Goal: Information Seeking & Learning: Learn about a topic

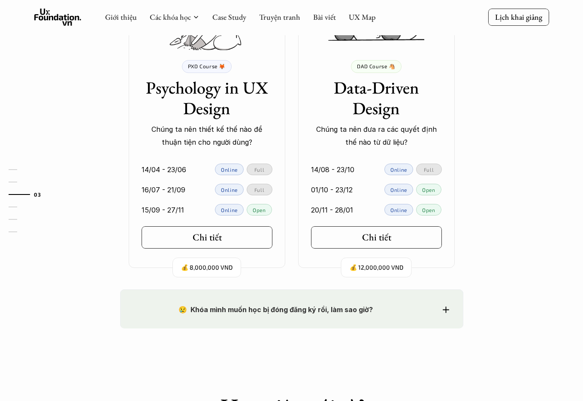
scroll to position [1124, 0]
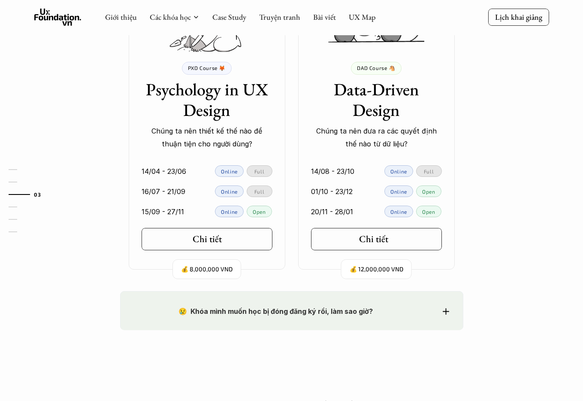
click at [381, 231] on link "Chi tiết" at bounding box center [376, 239] width 131 height 22
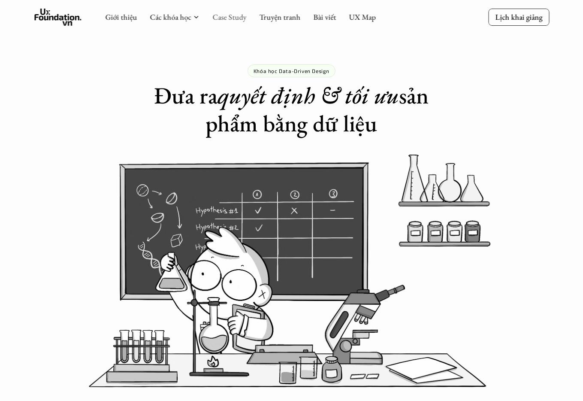
click at [238, 17] on link "Case Study" at bounding box center [229, 17] width 34 height 10
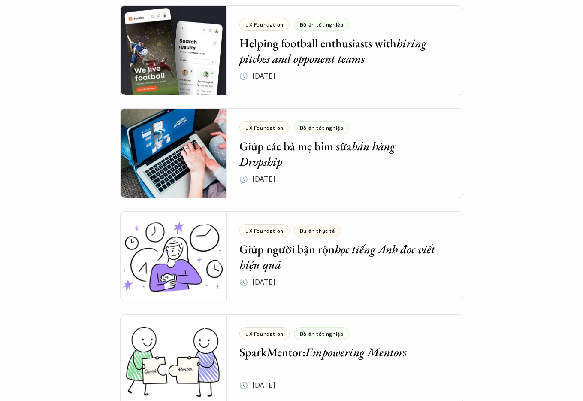
scroll to position [2550, 0]
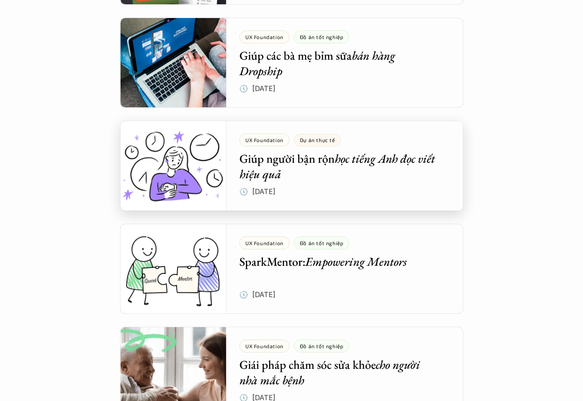
click at [285, 157] on div at bounding box center [291, 166] width 343 height 90
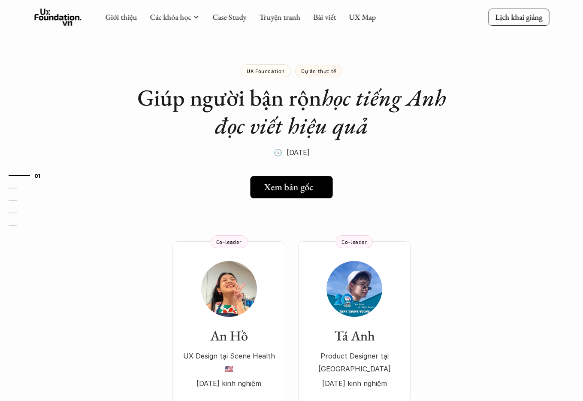
click at [285, 188] on h5 "Xem bản gốc" at bounding box center [288, 187] width 49 height 11
click at [57, 12] on icon at bounding box center [57, 17] width 47 height 17
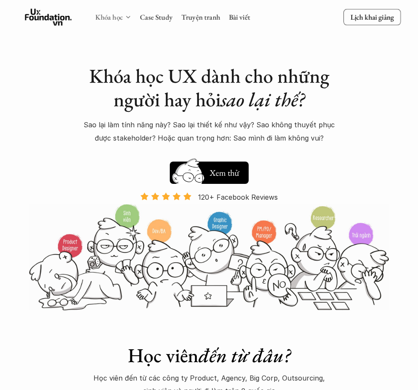
click at [122, 17] on link "Khóa học" at bounding box center [109, 16] width 27 height 9
click at [126, 13] on div "Khóa học" at bounding box center [114, 16] width 36 height 9
click at [122, 23] on div "Khóa học Case Study Truyện tranh Bài viết" at bounding box center [173, 17] width 155 height 17
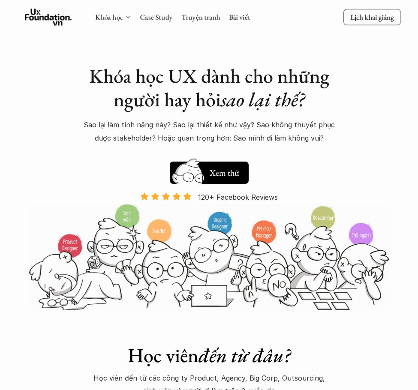
click at [127, 15] on icon at bounding box center [128, 17] width 7 height 7
click at [127, 18] on icon at bounding box center [128, 17] width 7 height 7
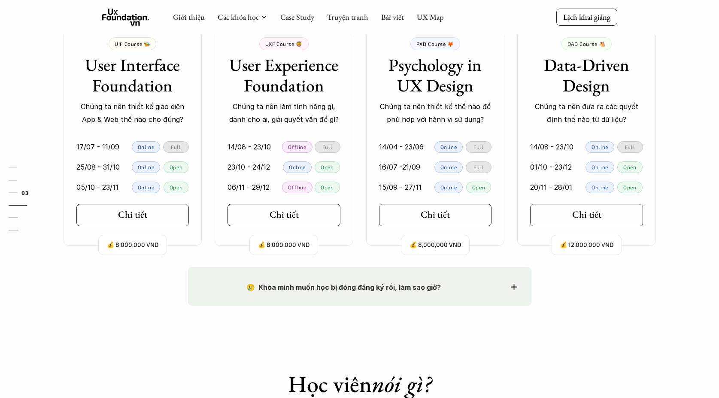
scroll to position [495, 0]
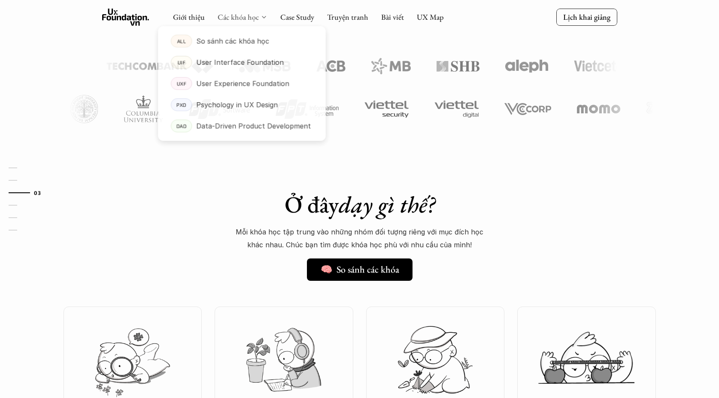
click at [227, 15] on link "Các khóa học" at bounding box center [238, 17] width 41 height 10
click at [249, 129] on p "Data-Driven Product Development" at bounding box center [254, 127] width 116 height 13
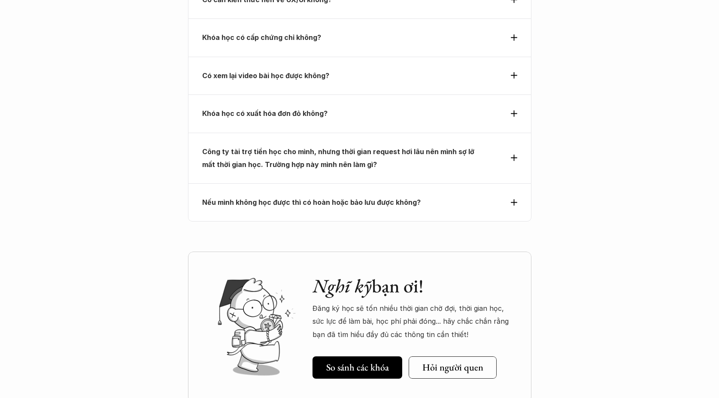
scroll to position [3434, 0]
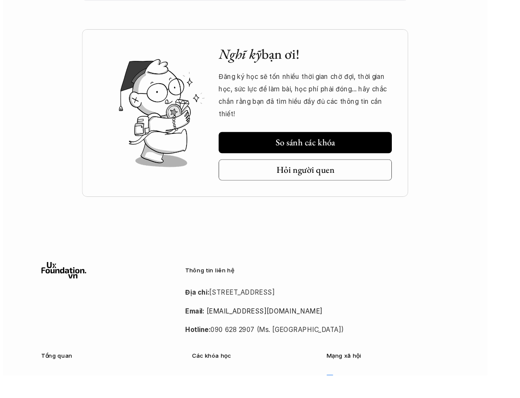
scroll to position [3411, 0]
